Goal: Information Seeking & Learning: Learn about a topic

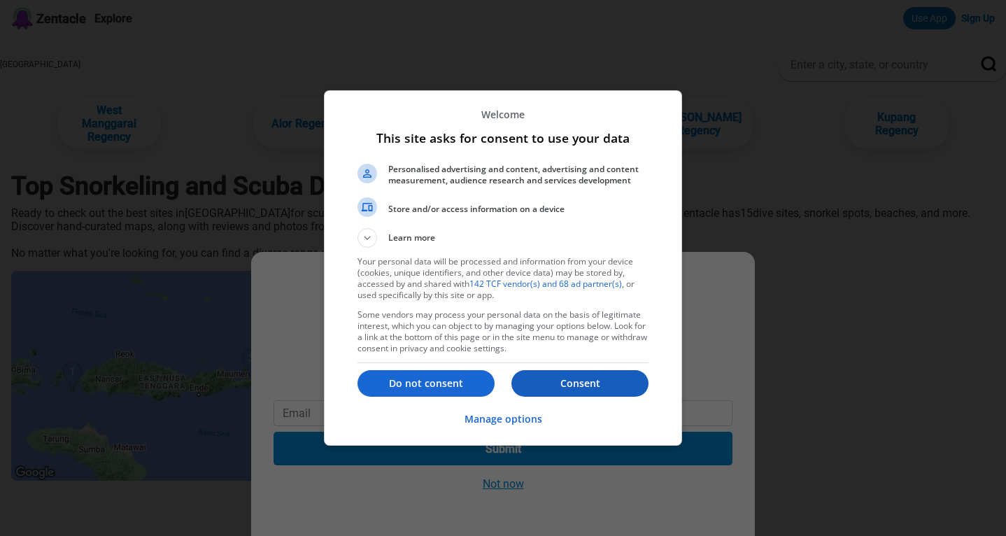
click at [562, 376] on button "Consent" at bounding box center [579, 383] width 137 height 27
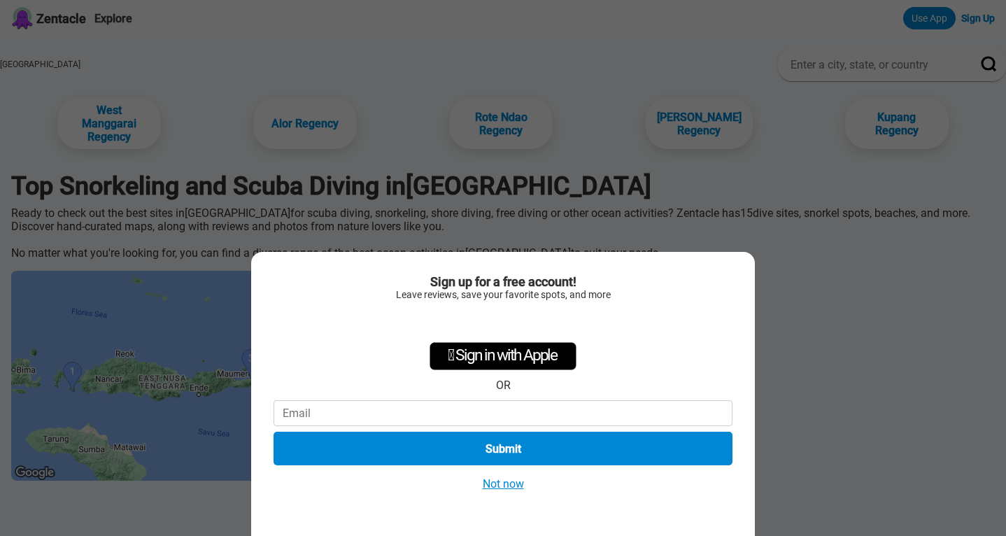
click at [494, 484] on button "Not now" at bounding box center [503, 483] width 50 height 15
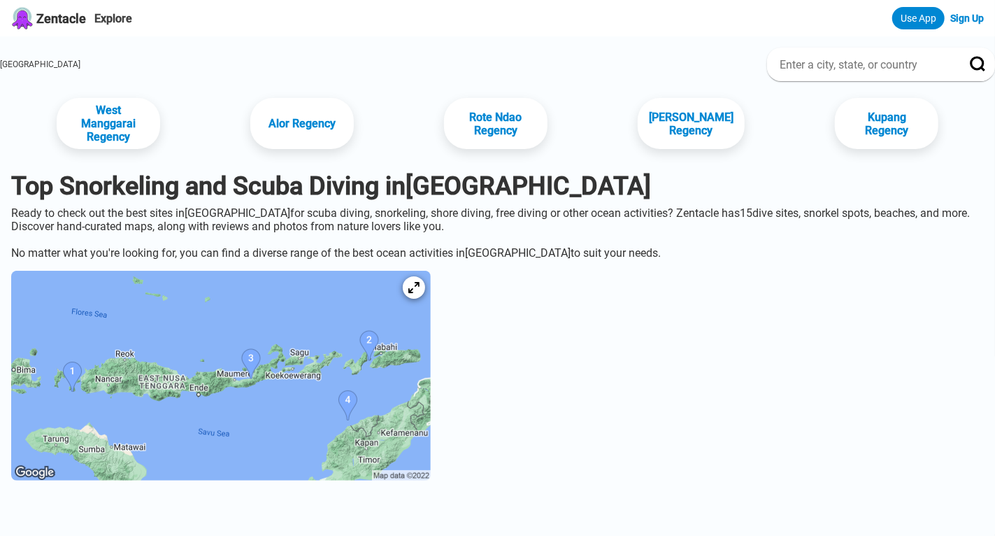
click at [394, 410] on img at bounding box center [221, 376] width 420 height 210
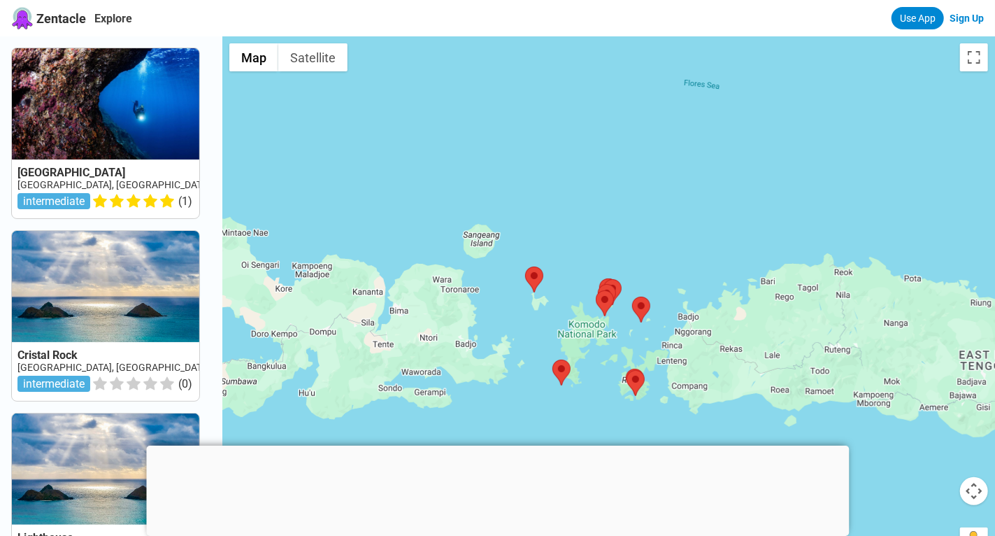
click at [495, 446] on div at bounding box center [497, 446] width 703 height 0
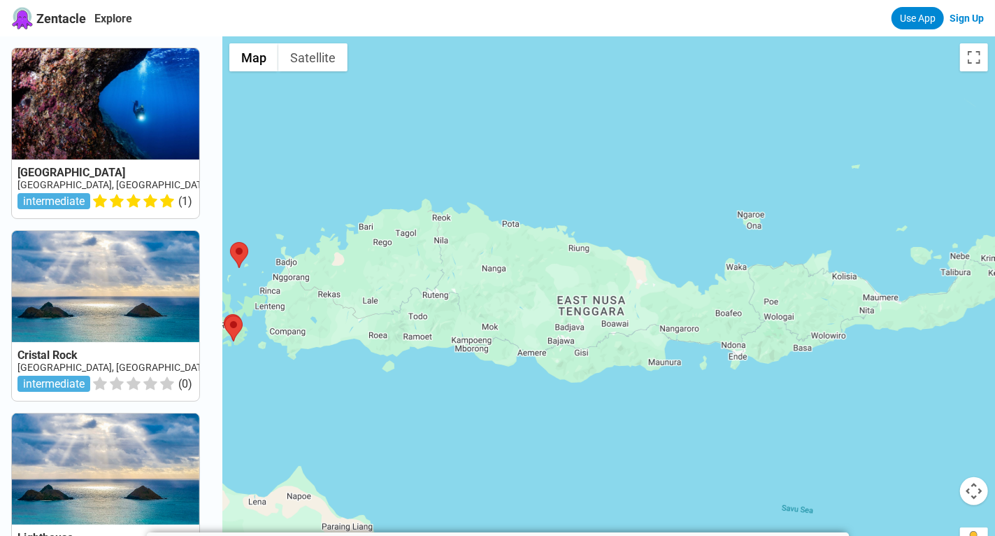
drag, startPoint x: 808, startPoint y: 399, endPoint x: 404, endPoint y: 343, distance: 408.1
click at [404, 343] on div at bounding box center [608, 304] width 773 height 536
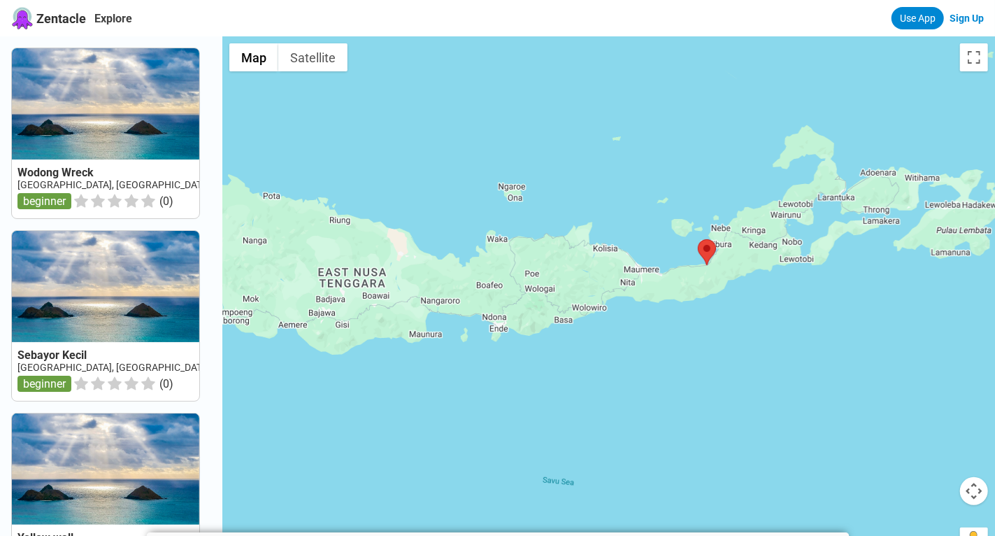
drag, startPoint x: 774, startPoint y: 388, endPoint x: 536, endPoint y: 363, distance: 239.1
click at [536, 363] on div at bounding box center [608, 304] width 773 height 536
click at [698, 239] on area at bounding box center [698, 239] width 0 height 0
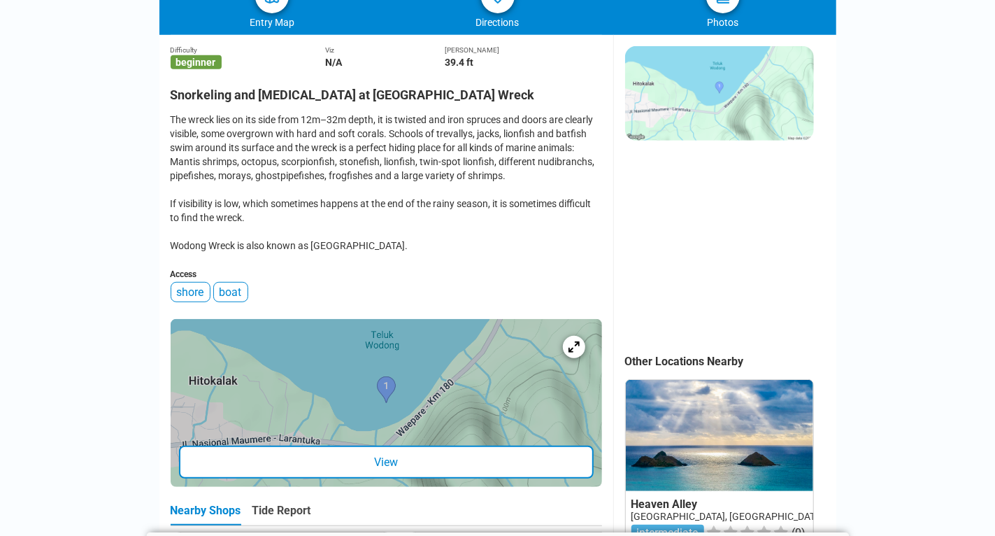
scroll to position [334, 0]
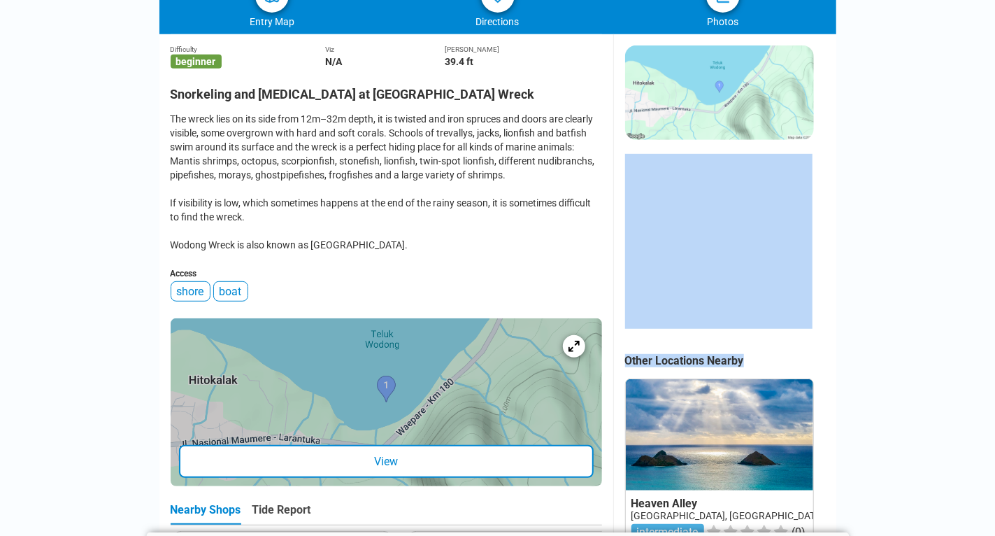
drag, startPoint x: 914, startPoint y: 366, endPoint x: 848, endPoint y: 299, distance: 94.0
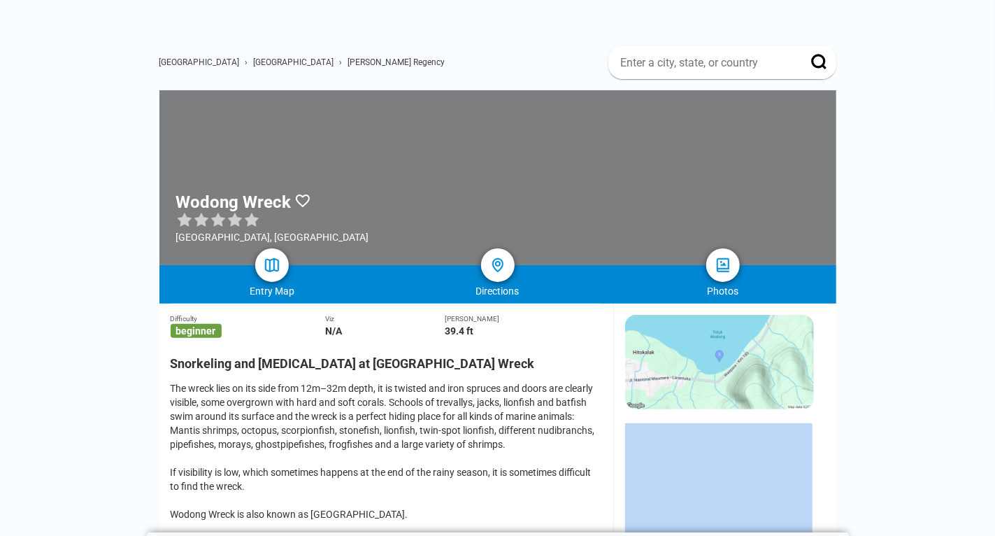
scroll to position [0, 0]
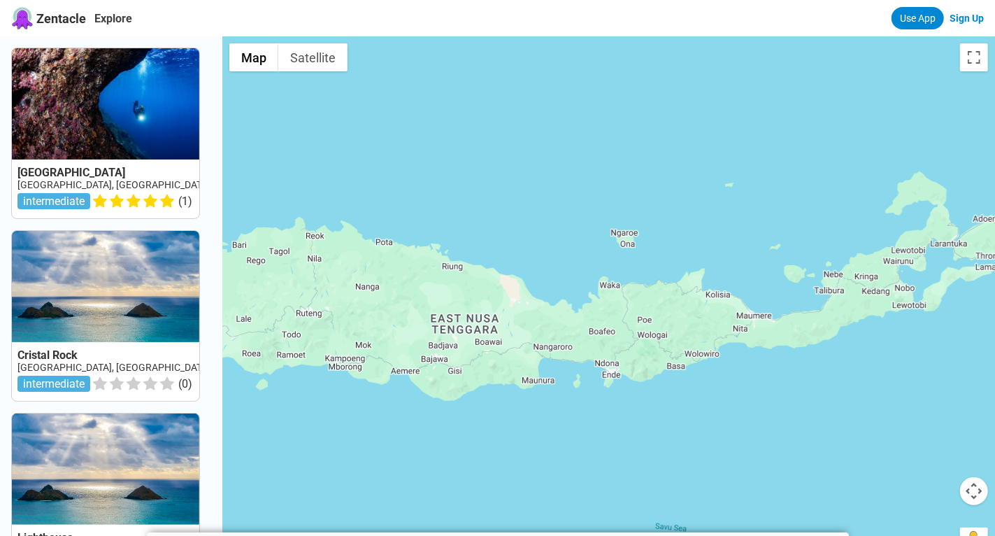
drag, startPoint x: 823, startPoint y: 356, endPoint x: 290, endPoint y: 319, distance: 534.2
click at [290, 319] on div at bounding box center [608, 304] width 773 height 536
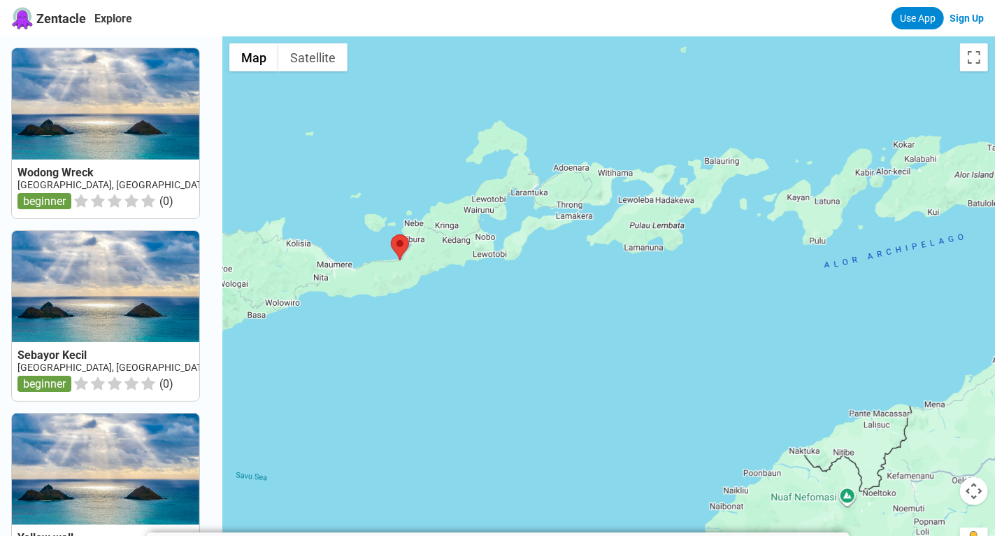
drag, startPoint x: 829, startPoint y: 412, endPoint x: 410, endPoint y: 369, distance: 421.2
click at [410, 369] on div at bounding box center [608, 304] width 773 height 536
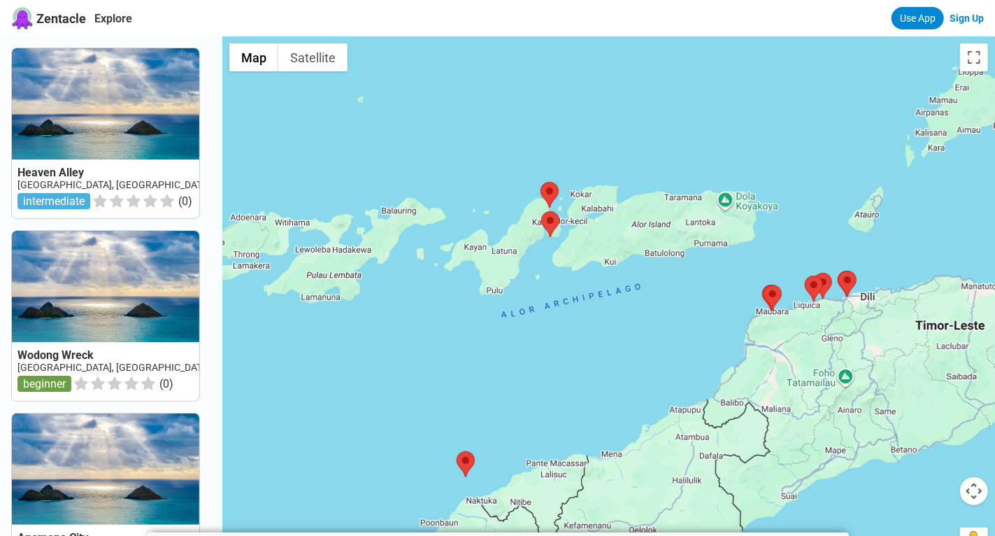
drag, startPoint x: 833, startPoint y: 264, endPoint x: 501, endPoint y: 315, distance: 336.2
click at [501, 315] on div at bounding box center [608, 304] width 773 height 536
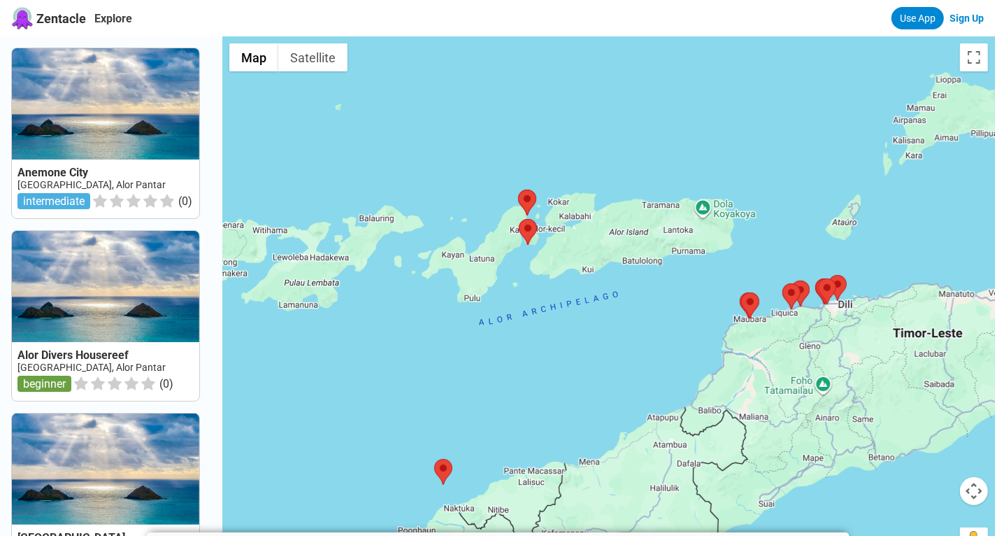
click at [525, 271] on div at bounding box center [608, 304] width 773 height 536
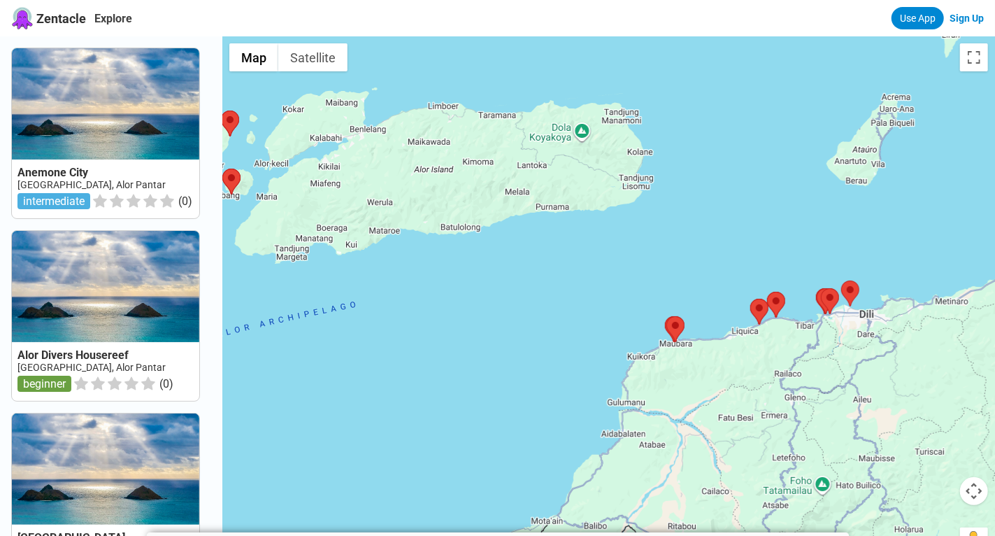
drag, startPoint x: 525, startPoint y: 271, endPoint x: 219, endPoint y: 250, distance: 307.1
click at [219, 250] on div "Anemone City Indonesia, Alor Pantar intermediate ( 0 ) Alor Divers Housereef In…" at bounding box center [497, 304] width 995 height 536
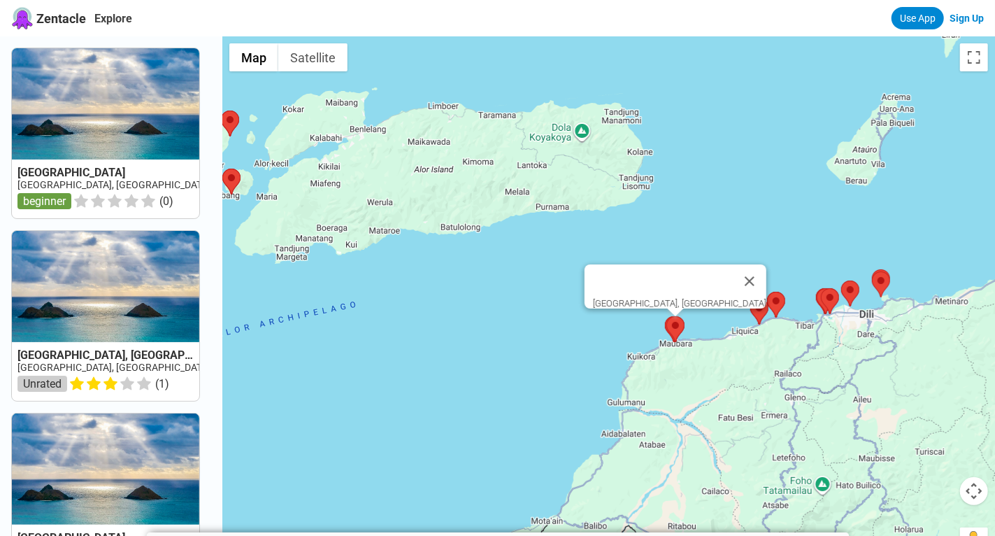
click at [667, 316] on area at bounding box center [667, 316] width 0 height 0
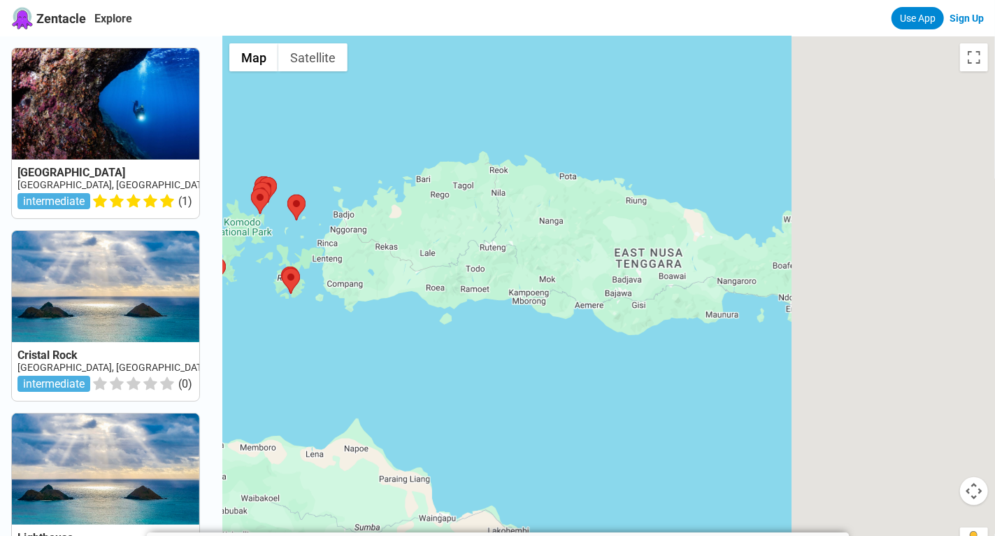
drag, startPoint x: 762, startPoint y: 466, endPoint x: 279, endPoint y: 332, distance: 500.7
click at [279, 332] on div at bounding box center [608, 304] width 773 height 536
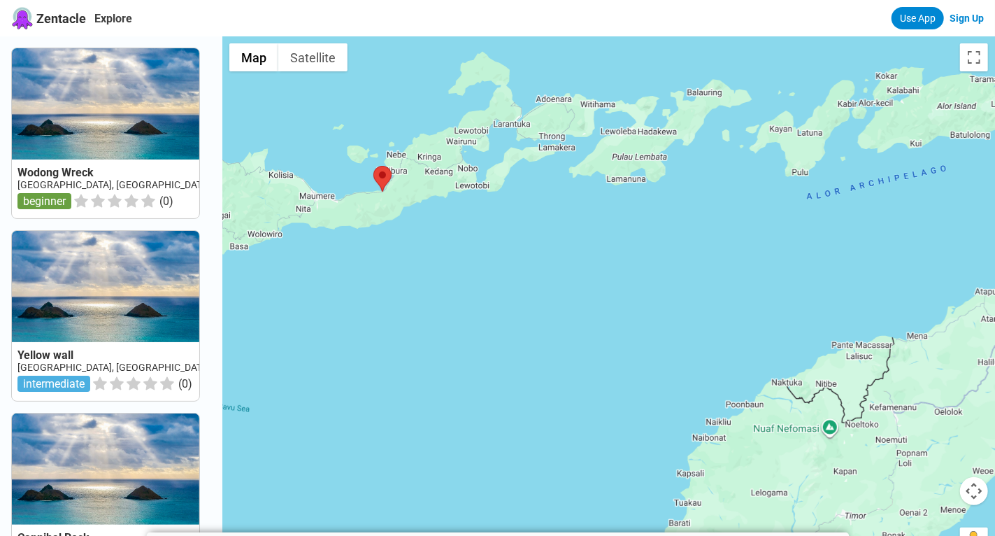
drag, startPoint x: 808, startPoint y: 355, endPoint x: 233, endPoint y: 345, distance: 575.0
click at [233, 345] on div at bounding box center [608, 304] width 773 height 536
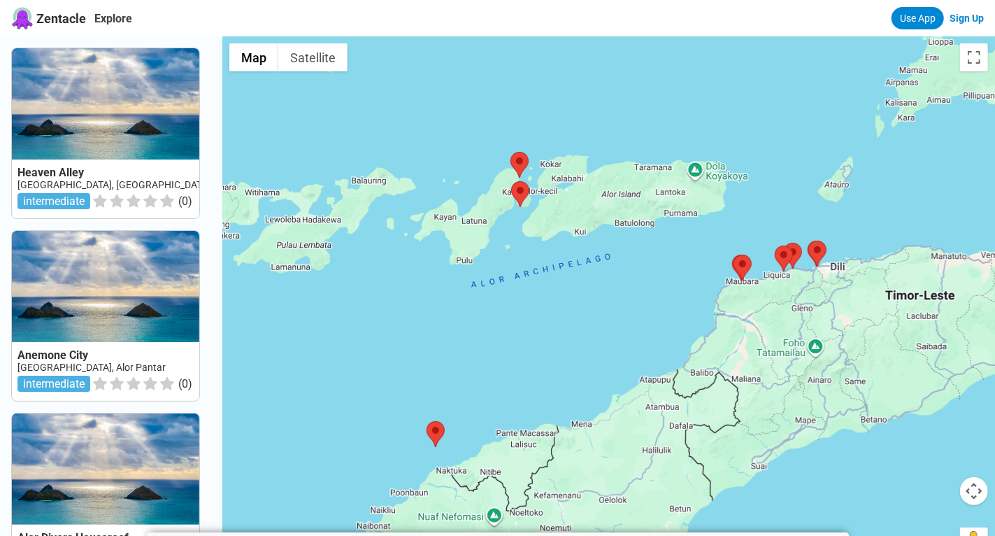
drag, startPoint x: 778, startPoint y: 335, endPoint x: 532, endPoint y: 404, distance: 255.7
click at [532, 404] on div at bounding box center [608, 304] width 773 height 536
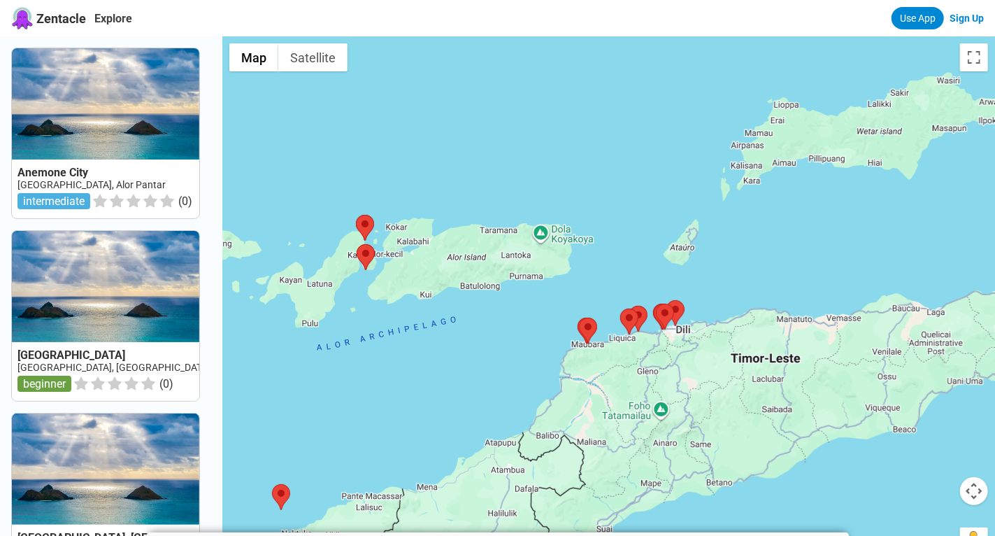
drag, startPoint x: 563, startPoint y: 294, endPoint x: 406, endPoint y: 355, distance: 168.1
click at [406, 355] on div at bounding box center [608, 304] width 773 height 536
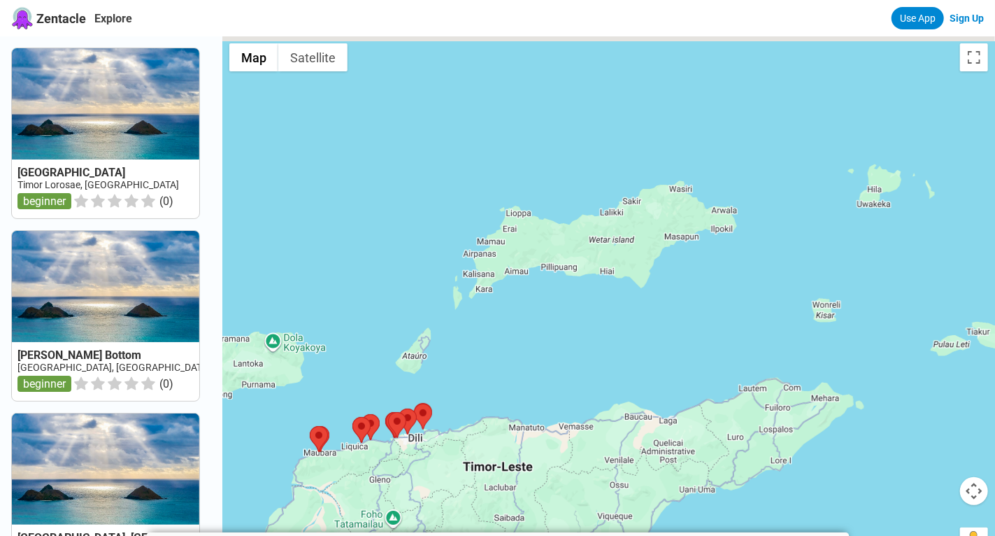
drag, startPoint x: 844, startPoint y: 241, endPoint x: 573, endPoint y: 350, distance: 292.2
click at [573, 350] on div at bounding box center [608, 304] width 773 height 536
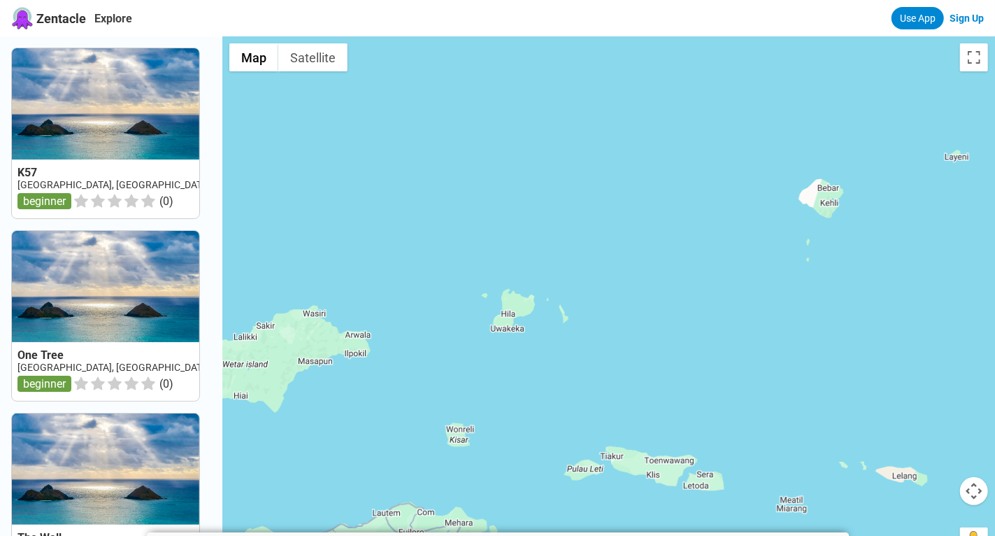
drag, startPoint x: 714, startPoint y: 300, endPoint x: 345, endPoint y: 426, distance: 390.1
click at [345, 426] on div at bounding box center [608, 304] width 773 height 536
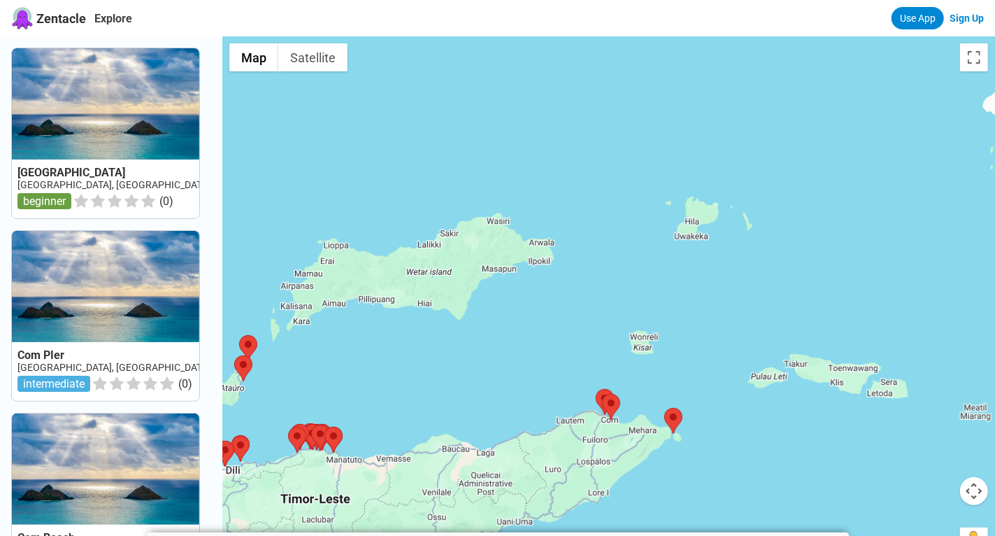
drag, startPoint x: 408, startPoint y: 221, endPoint x: 597, endPoint y: 131, distance: 208.6
click at [597, 131] on div at bounding box center [608, 304] width 773 height 536
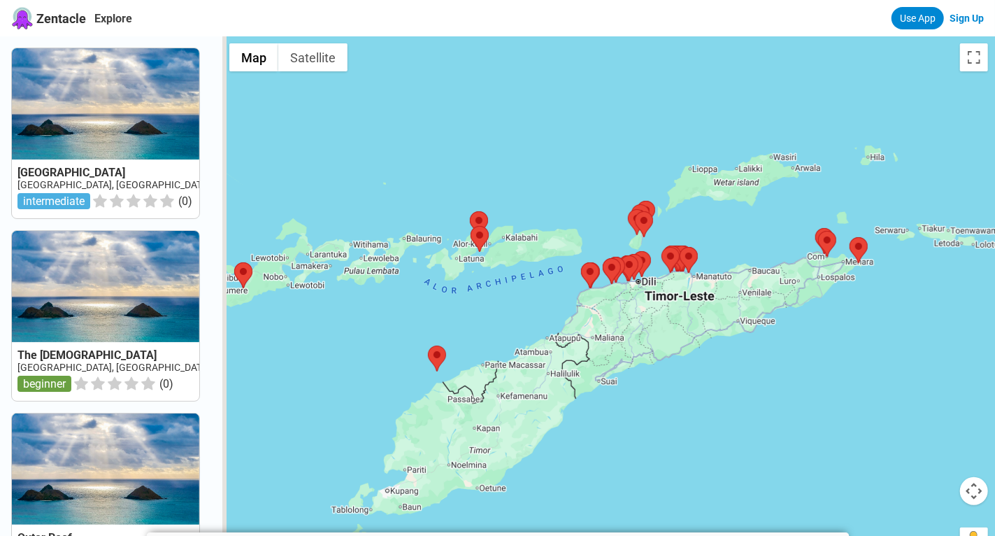
drag, startPoint x: 848, startPoint y: 447, endPoint x: 927, endPoint y: 303, distance: 164.0
click at [927, 303] on div at bounding box center [608, 304] width 773 height 536
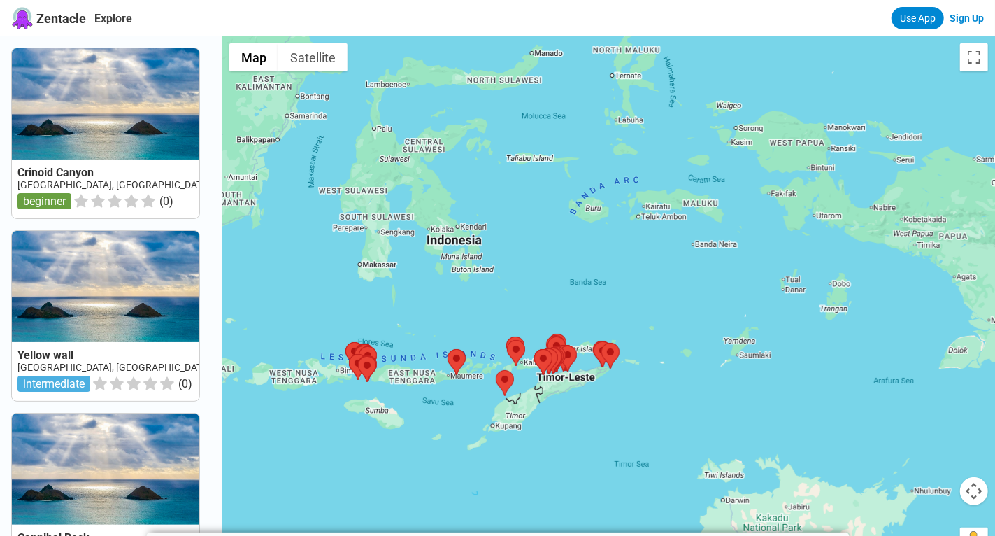
drag, startPoint x: 818, startPoint y: 141, endPoint x: 573, endPoint y: 288, distance: 286.1
click at [573, 288] on div at bounding box center [608, 304] width 773 height 536
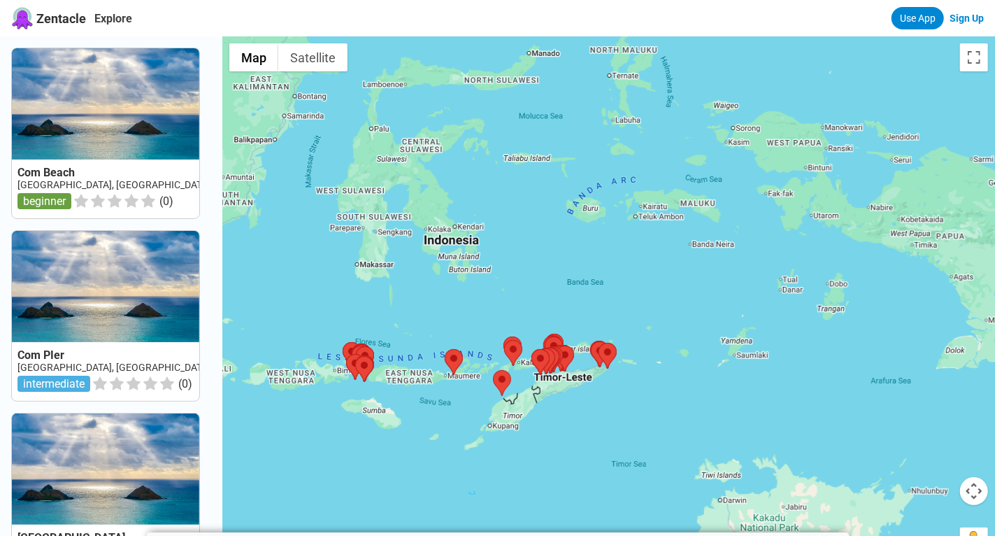
click at [503, 334] on div at bounding box center [608, 304] width 773 height 536
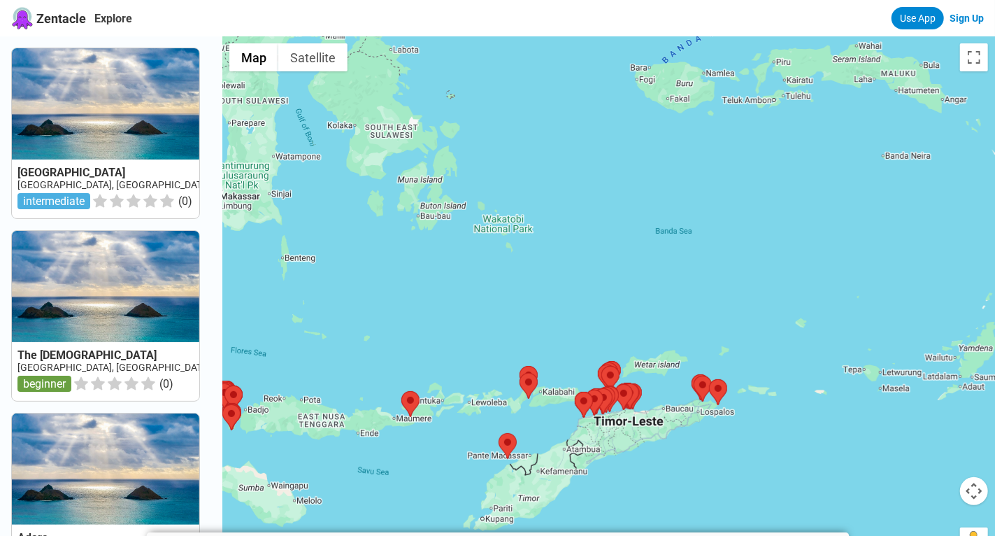
click at [539, 342] on div at bounding box center [608, 304] width 773 height 536
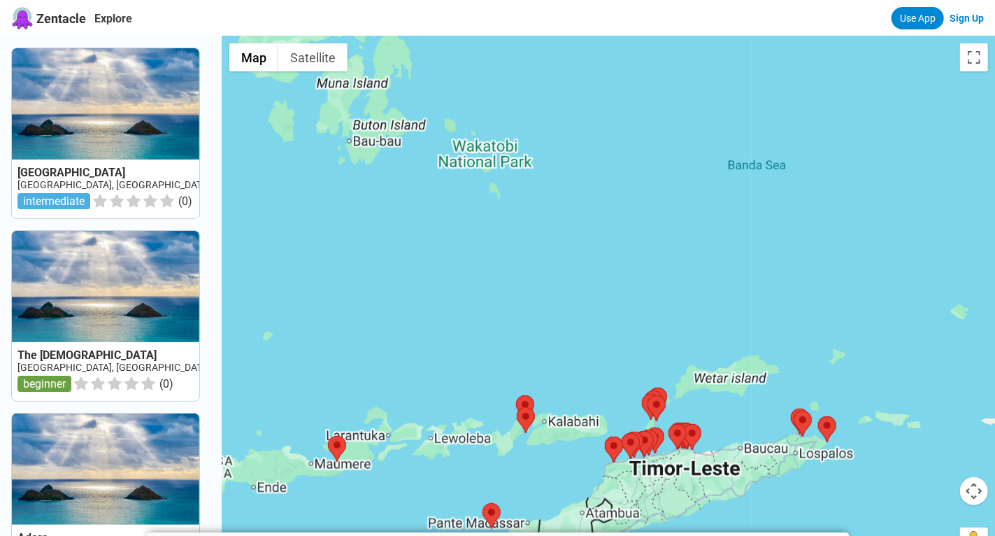
click at [539, 342] on div at bounding box center [608, 304] width 773 height 536
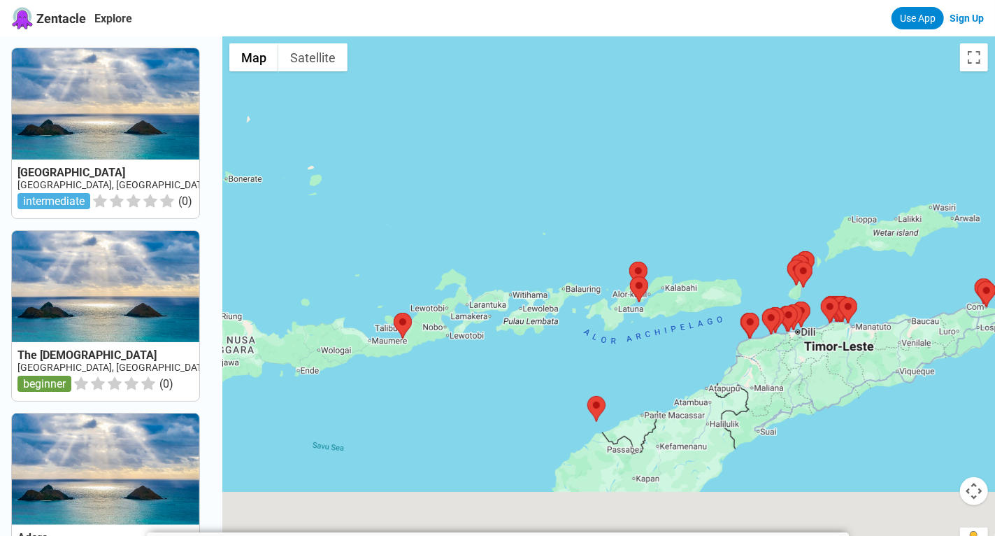
drag, startPoint x: 477, startPoint y: 370, endPoint x: 621, endPoint y: 187, distance: 233.1
click at [621, 187] on div at bounding box center [608, 304] width 773 height 536
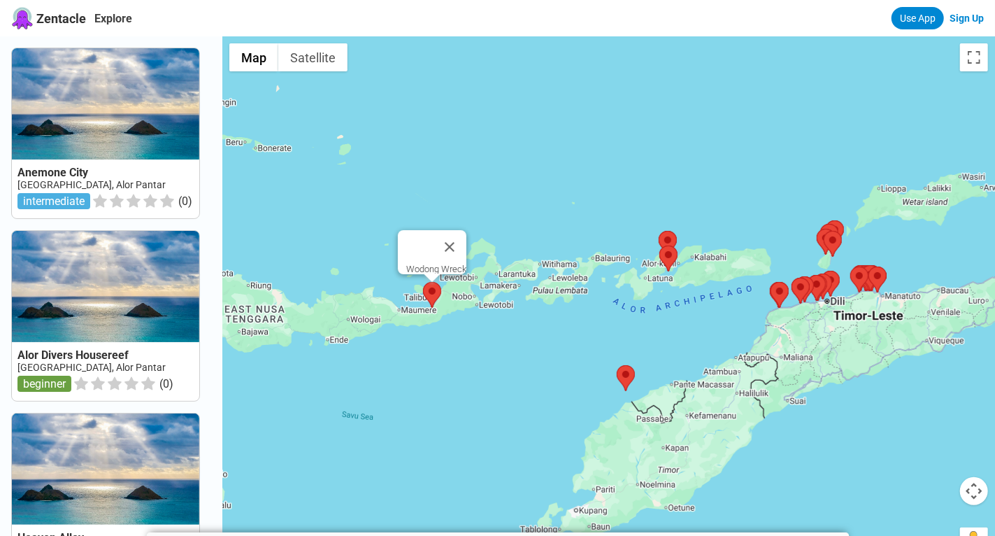
click at [423, 282] on area at bounding box center [423, 282] width 0 height 0
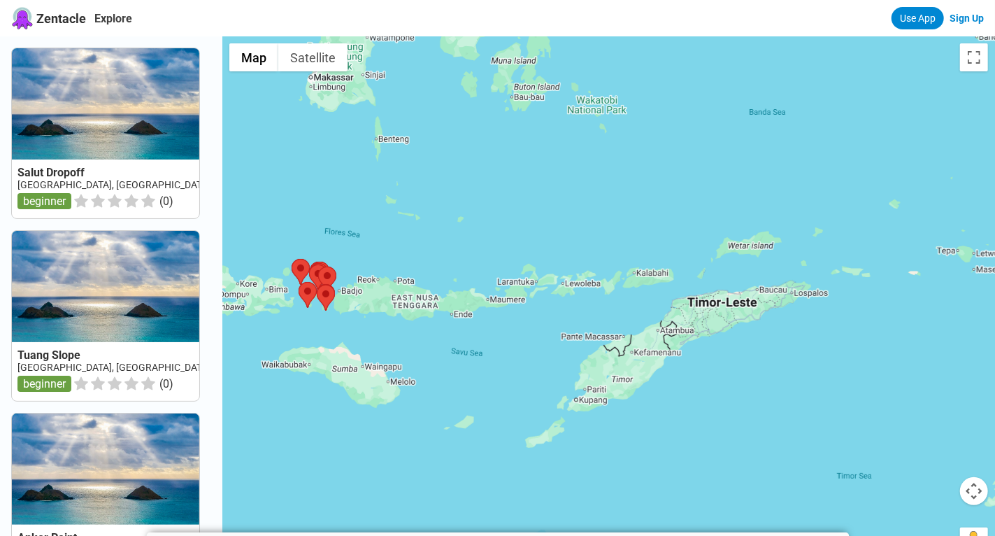
drag, startPoint x: 774, startPoint y: 322, endPoint x: 355, endPoint y: 292, distance: 420.1
click at [355, 292] on div at bounding box center [608, 304] width 773 height 536
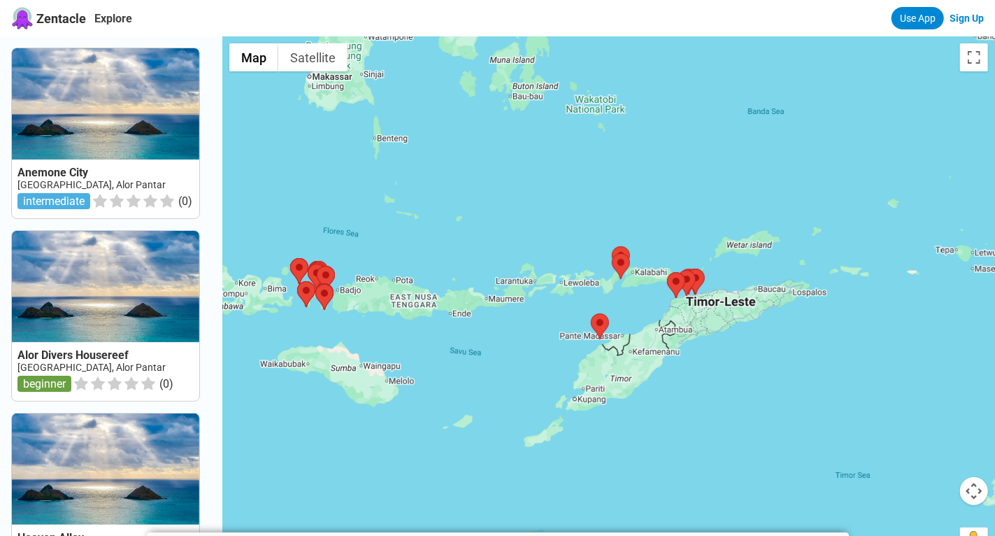
click at [640, 310] on div at bounding box center [608, 304] width 773 height 536
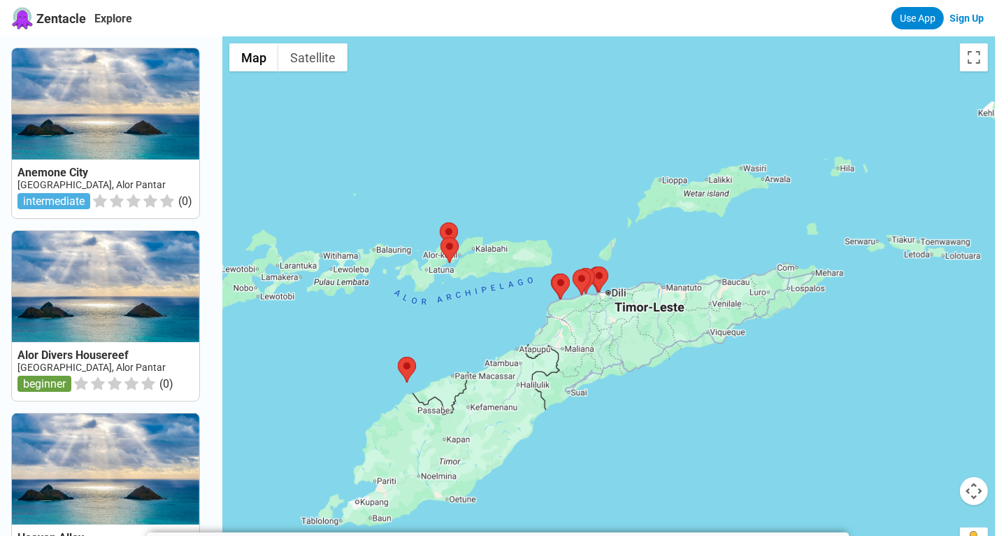
drag, startPoint x: 640, startPoint y: 310, endPoint x: 480, endPoint y: 321, distance: 160.5
click at [480, 321] on div at bounding box center [608, 304] width 773 height 536
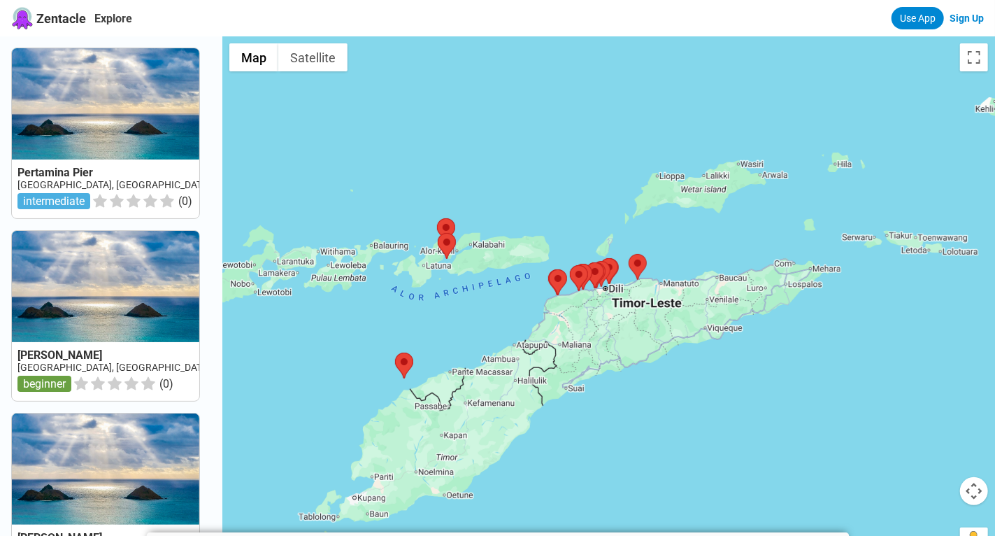
click at [480, 321] on div at bounding box center [608, 304] width 773 height 536
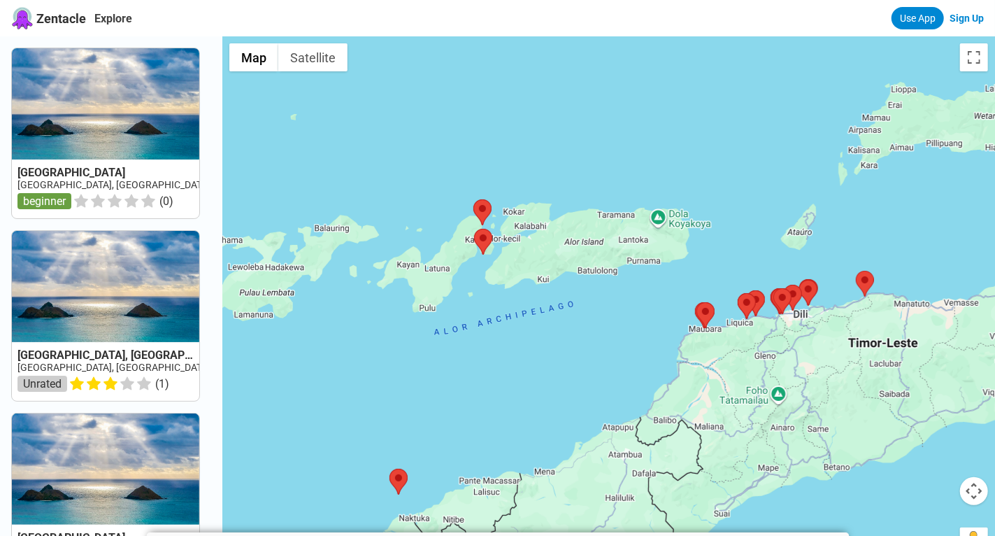
drag, startPoint x: 480, startPoint y: 321, endPoint x: 546, endPoint y: 379, distance: 87.7
click at [546, 379] on div at bounding box center [608, 304] width 773 height 536
click at [508, 266] on div at bounding box center [608, 304] width 773 height 536
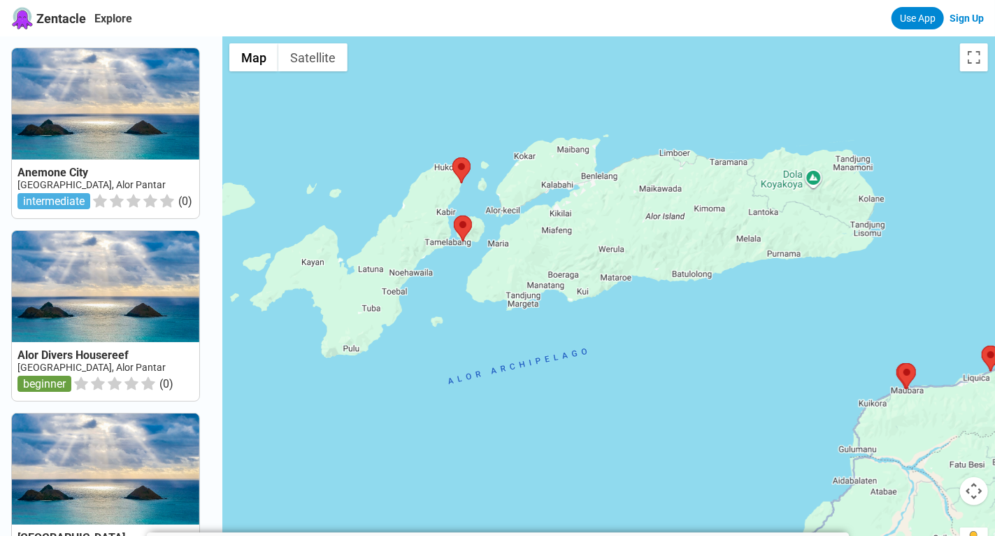
click at [464, 276] on div at bounding box center [608, 304] width 773 height 536
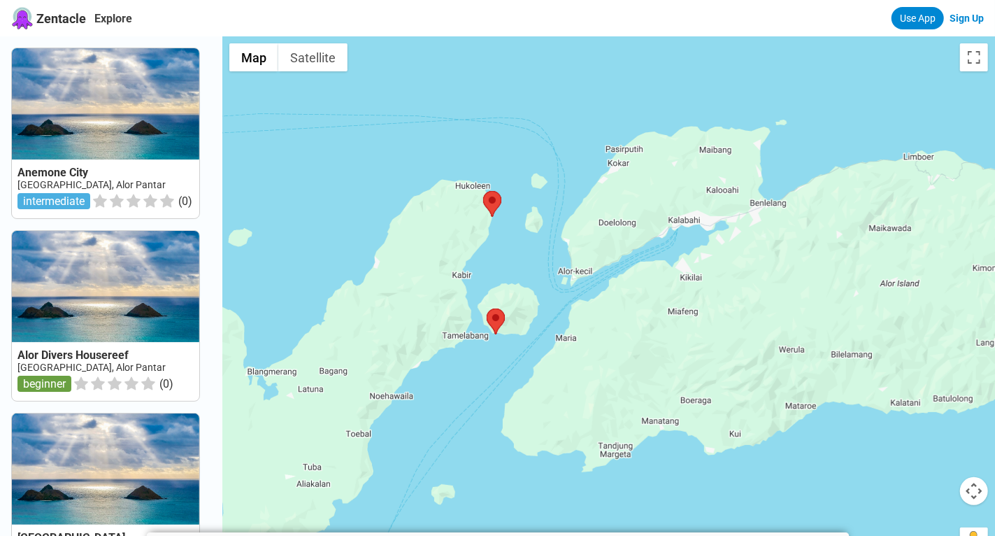
drag, startPoint x: 464, startPoint y: 276, endPoint x: 492, endPoint y: 405, distance: 131.7
click at [492, 405] on div at bounding box center [608, 304] width 773 height 536
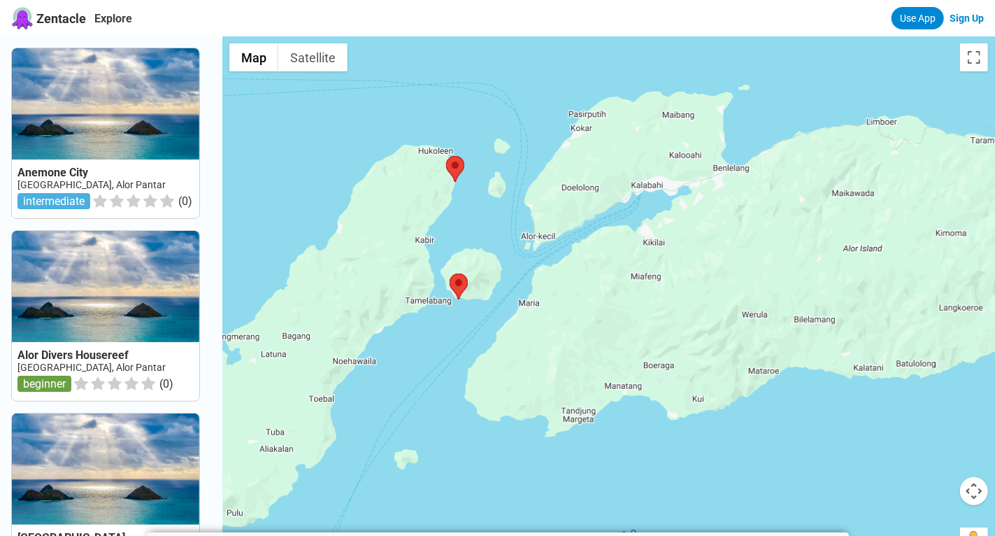
drag, startPoint x: 492, startPoint y: 405, endPoint x: 446, endPoint y: 353, distance: 68.9
click at [446, 353] on div at bounding box center [608, 304] width 773 height 536
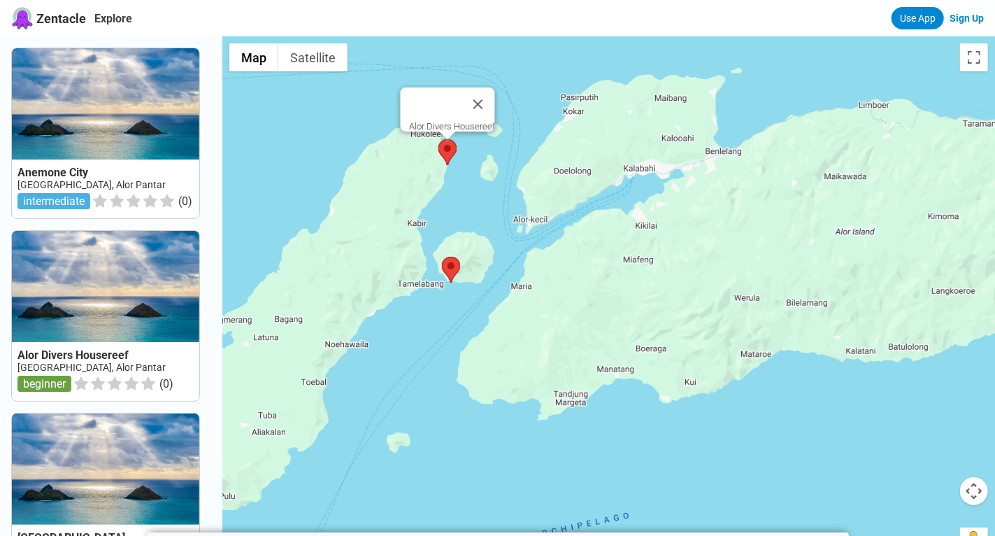
click at [439, 139] on area at bounding box center [439, 139] width 0 height 0
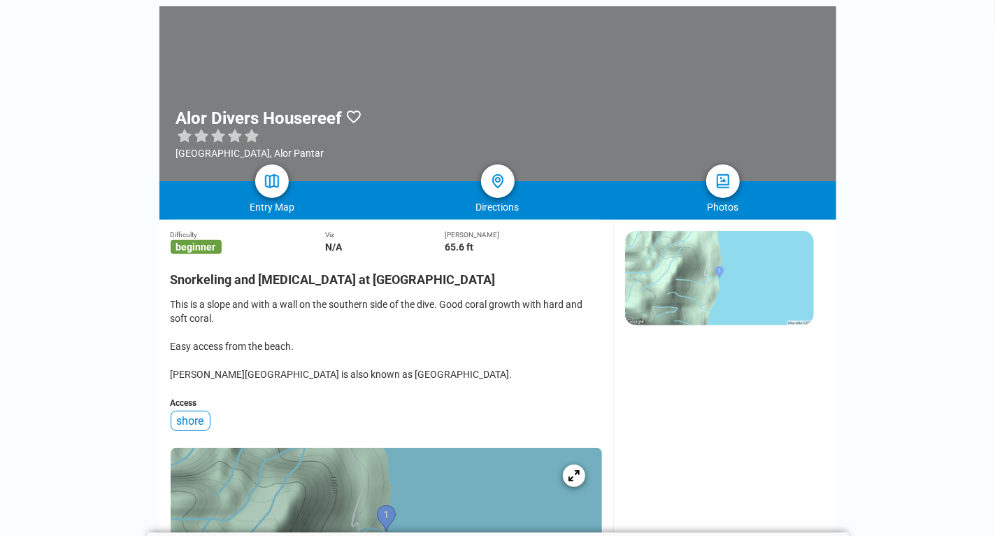
scroll to position [152, 0]
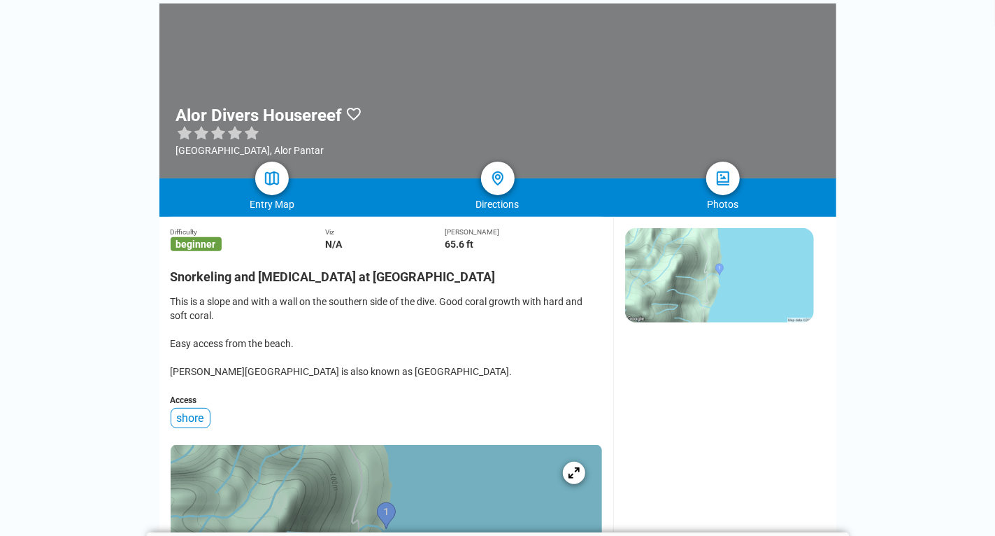
drag, startPoint x: 492, startPoint y: 278, endPoint x: 360, endPoint y: 273, distance: 131.6
click at [360, 273] on h2 "Snorkeling and Scuba Diving at Alor Divers Housereef" at bounding box center [387, 272] width 432 height 23
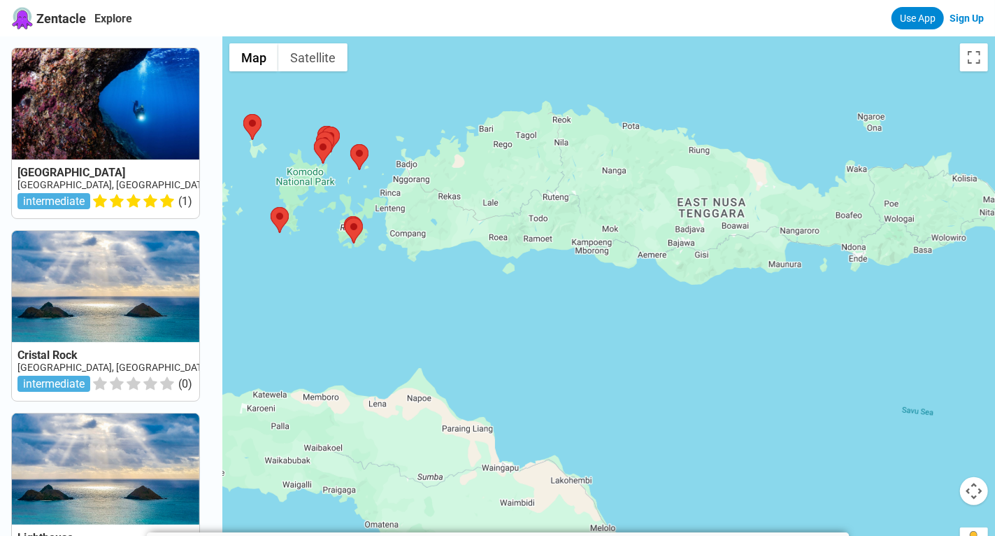
drag, startPoint x: 801, startPoint y: 474, endPoint x: 502, endPoint y: 317, distance: 337.6
click at [502, 317] on div at bounding box center [608, 304] width 773 height 536
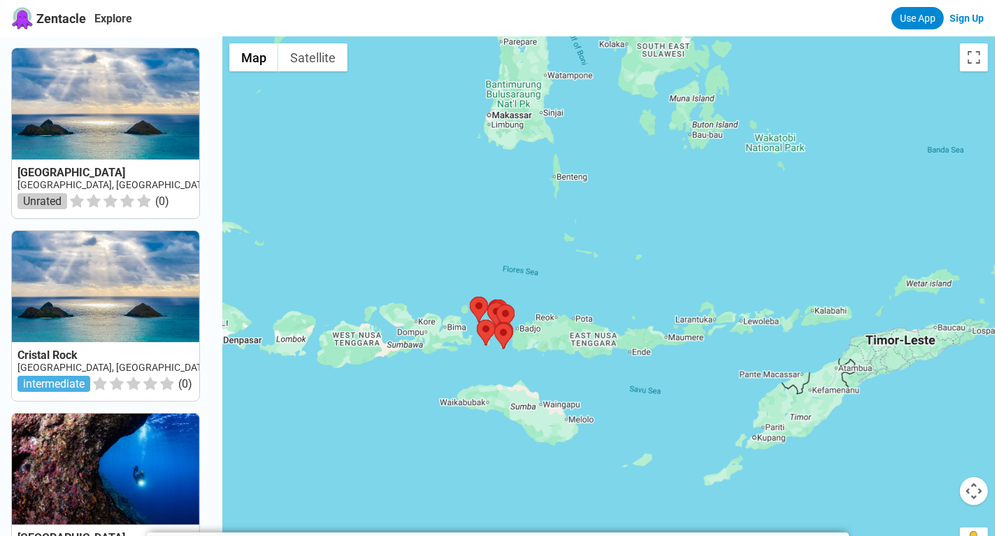
drag, startPoint x: 791, startPoint y: 437, endPoint x: 618, endPoint y: 395, distance: 178.5
click at [618, 395] on div at bounding box center [608, 304] width 773 height 536
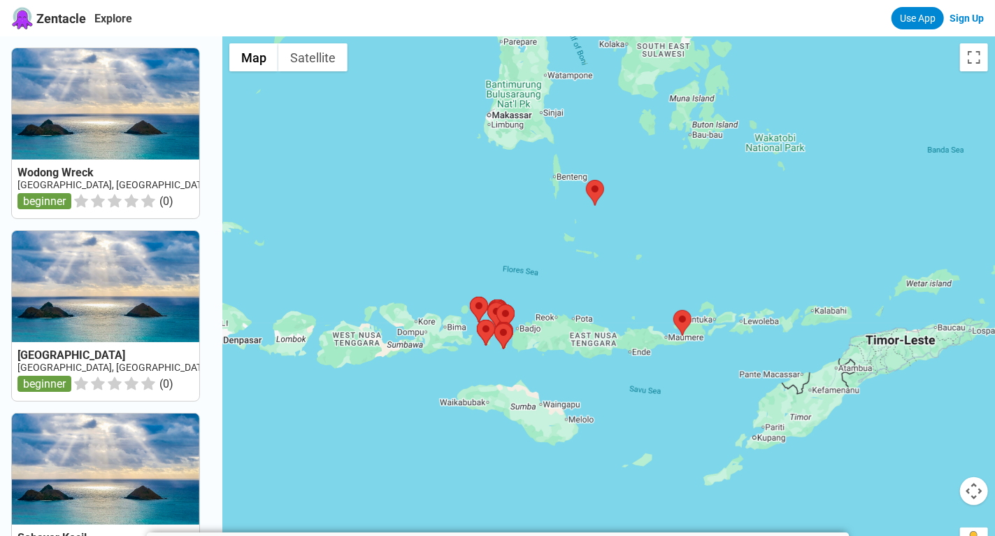
click at [618, 395] on div at bounding box center [608, 304] width 773 height 536
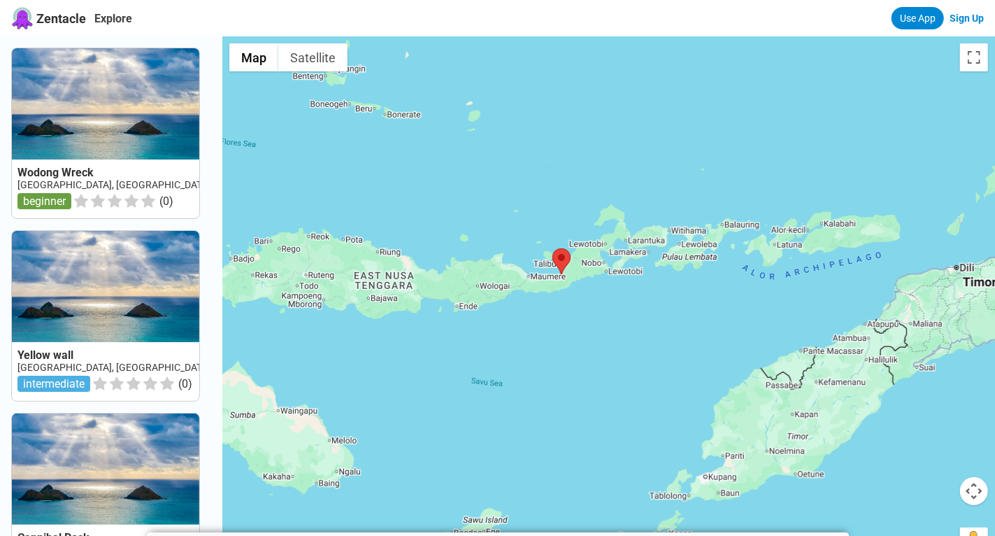
drag, startPoint x: 618, startPoint y: 395, endPoint x: 425, endPoint y: 392, distance: 192.4
click at [425, 392] on div at bounding box center [608, 304] width 773 height 536
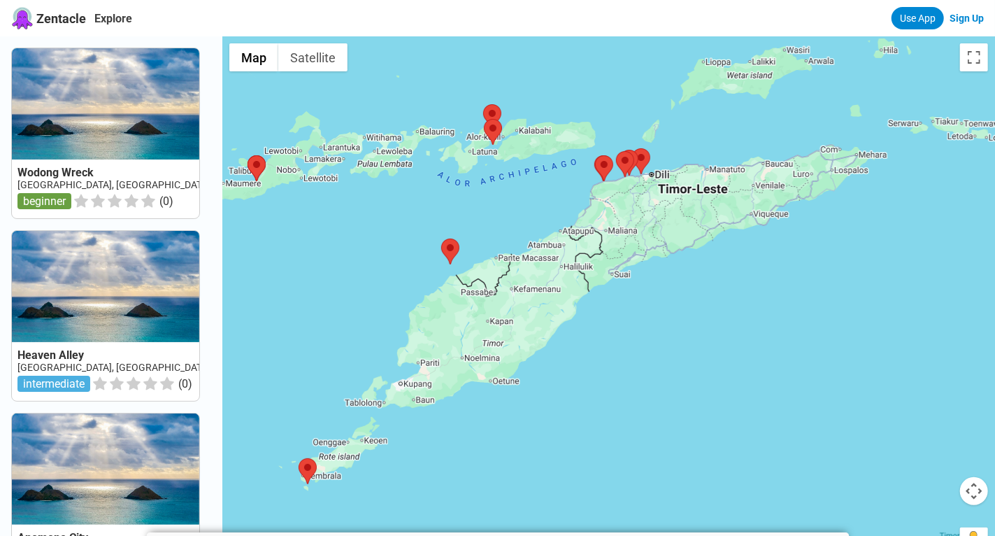
drag, startPoint x: 784, startPoint y: 289, endPoint x: 469, endPoint y: 192, distance: 329.2
click at [469, 192] on div at bounding box center [608, 304] width 773 height 536
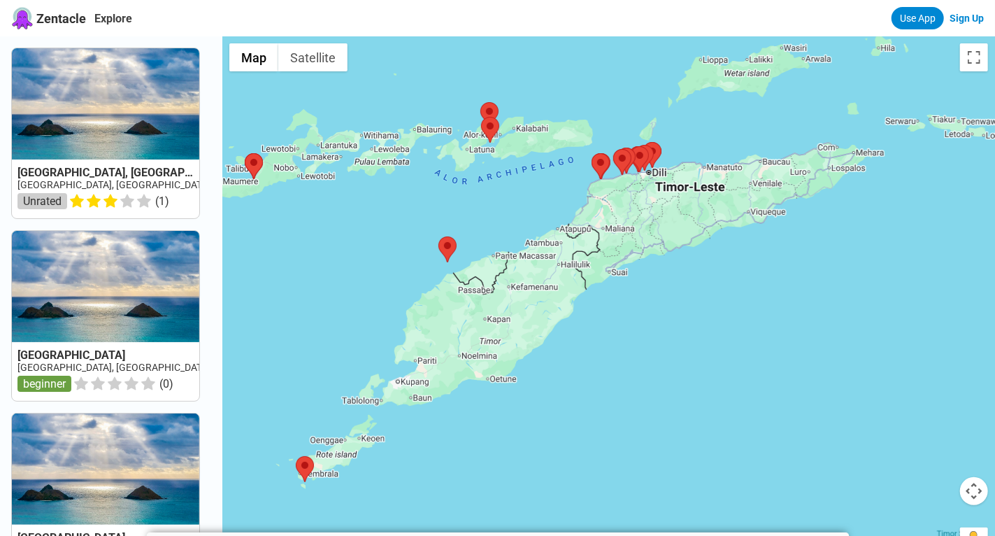
click at [496, 245] on div at bounding box center [608, 304] width 773 height 536
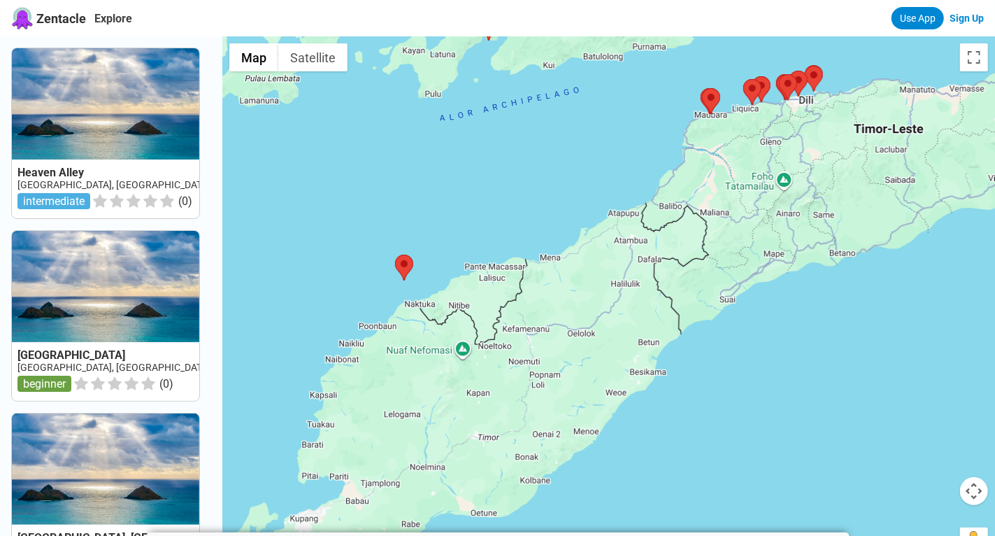
click at [471, 246] on div at bounding box center [608, 304] width 773 height 536
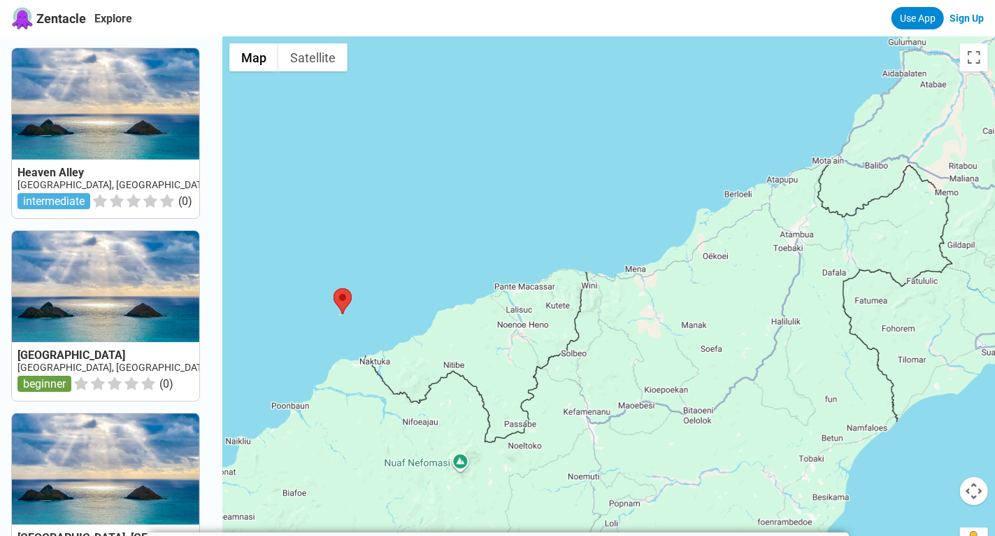
click at [434, 271] on div at bounding box center [608, 304] width 773 height 536
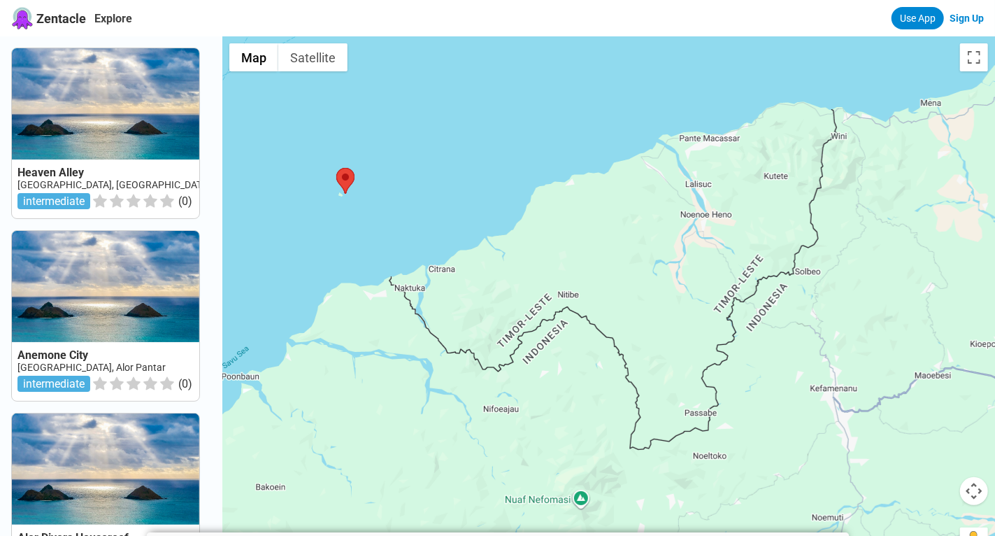
drag, startPoint x: 434, startPoint y: 271, endPoint x: 521, endPoint y: 103, distance: 189.6
click at [521, 103] on div at bounding box center [608, 304] width 773 height 536
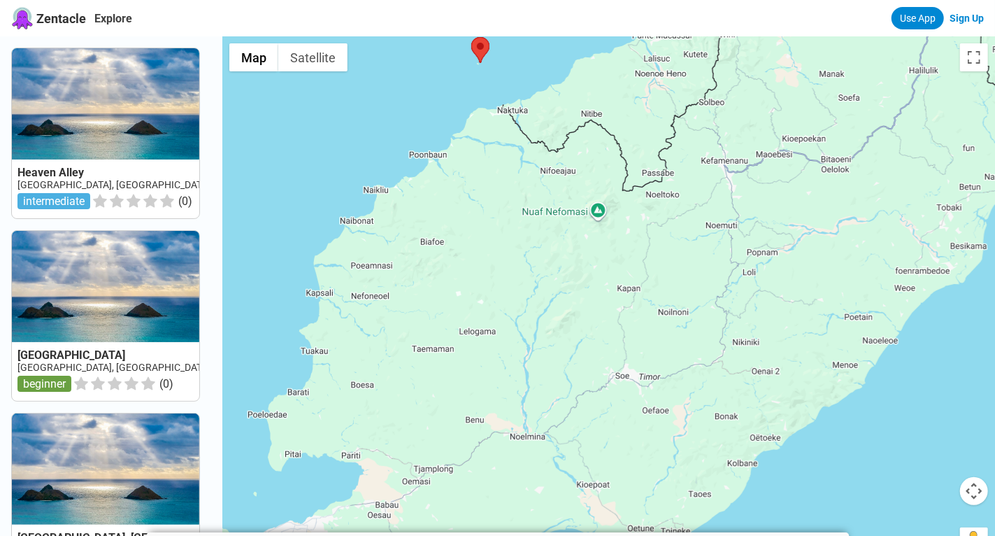
drag, startPoint x: 398, startPoint y: 372, endPoint x: 502, endPoint y: 218, distance: 186.4
click at [502, 218] on div at bounding box center [608, 304] width 773 height 536
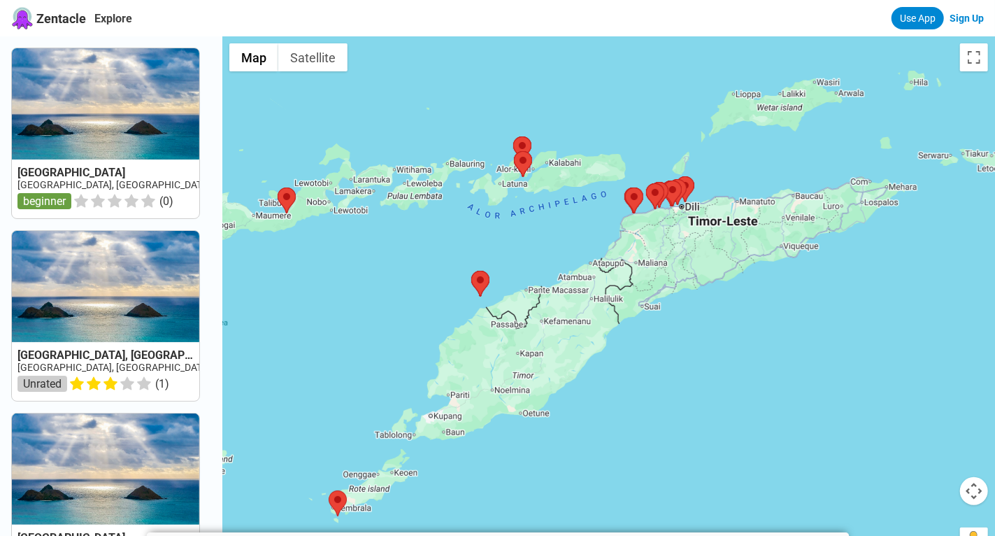
click at [405, 360] on div at bounding box center [608, 304] width 773 height 536
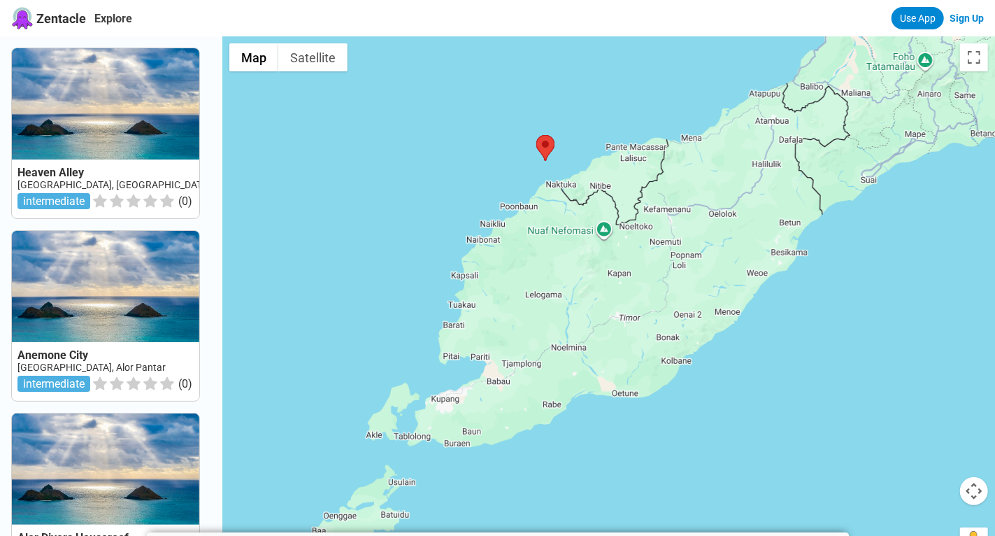
drag, startPoint x: 427, startPoint y: 401, endPoint x: 407, endPoint y: 314, distance: 88.9
click at [407, 314] on div at bounding box center [608, 304] width 773 height 536
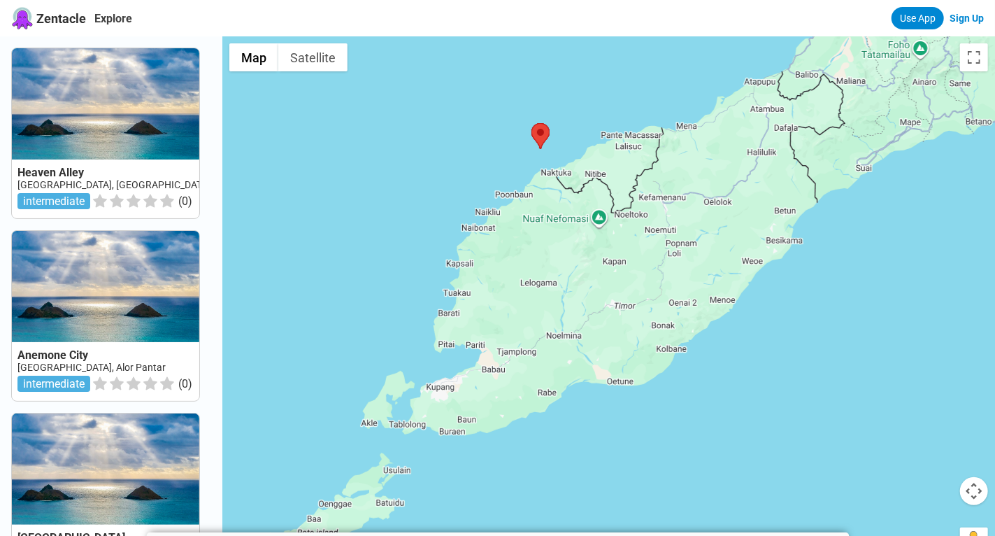
click at [633, 163] on div at bounding box center [608, 304] width 773 height 536
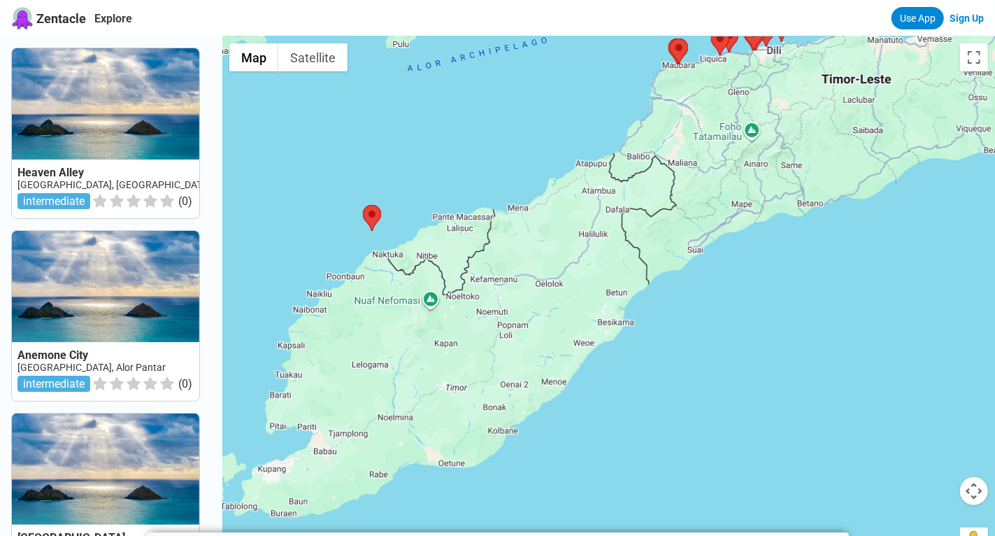
drag, startPoint x: 633, startPoint y: 163, endPoint x: 462, endPoint y: 244, distance: 189.6
click at [462, 244] on div at bounding box center [608, 304] width 773 height 536
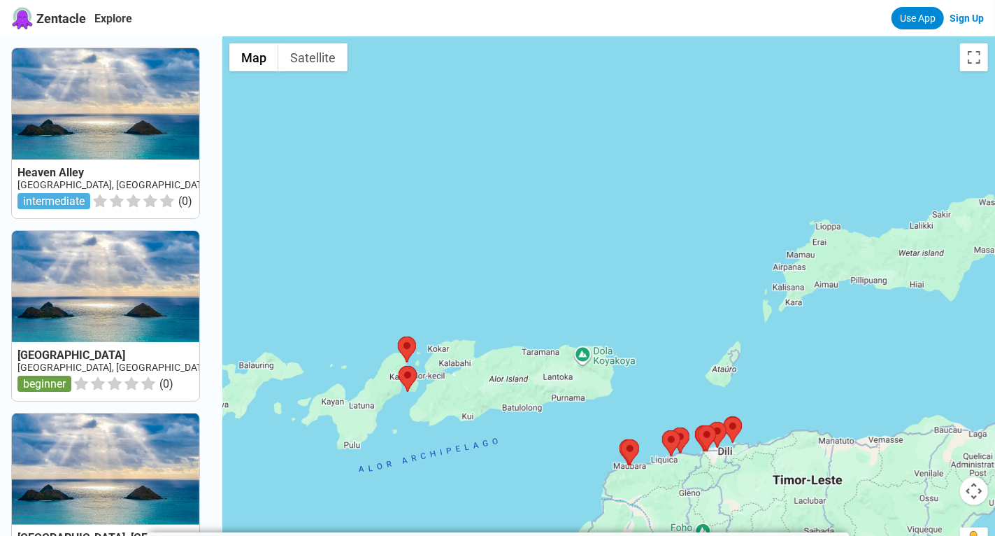
drag, startPoint x: 520, startPoint y: 126, endPoint x: 471, endPoint y: 530, distance: 407.2
click at [471, 530] on body "Zentacle Explore Use App Sign Up Heaven Alley Indonesia, West Timor Rote Island…" at bounding box center [497, 545] width 995 height 1090
